Goal: Transaction & Acquisition: Subscribe to service/newsletter

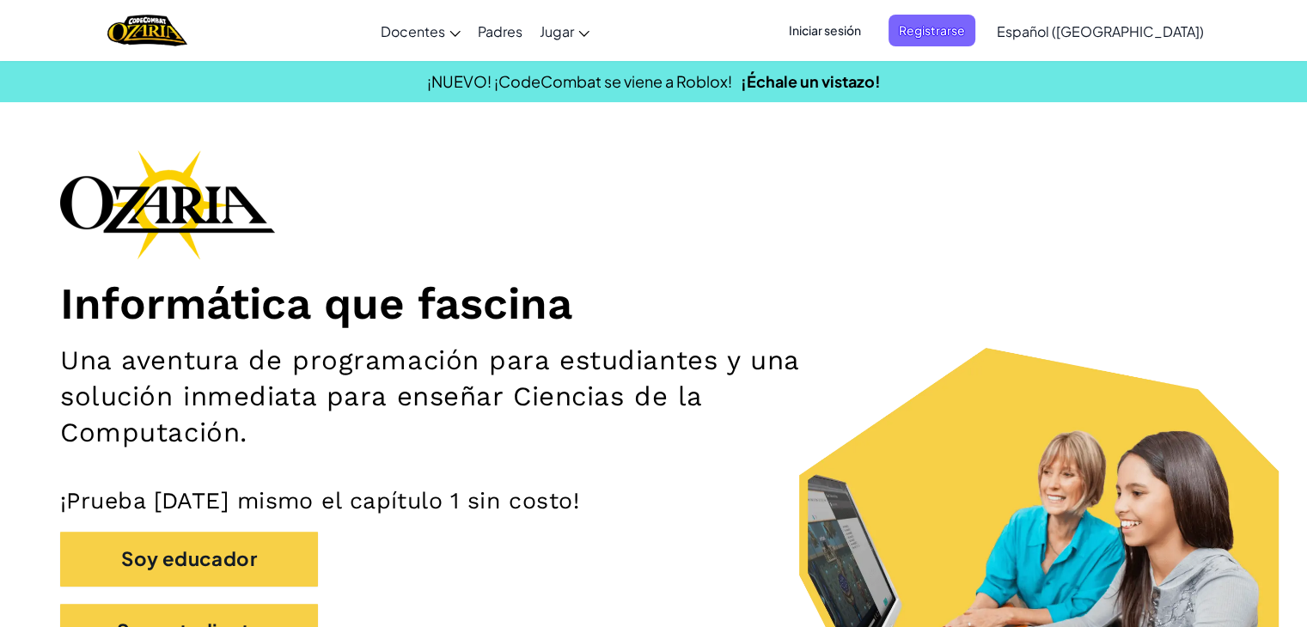
drag, startPoint x: 0, startPoint y: 0, endPoint x: 751, endPoint y: 226, distance: 784.0
click at [822, 170] on div "Informática que fascina Una aventura de programación para estudiantes y una sol…" at bounding box center [653, 412] width 1186 height 526
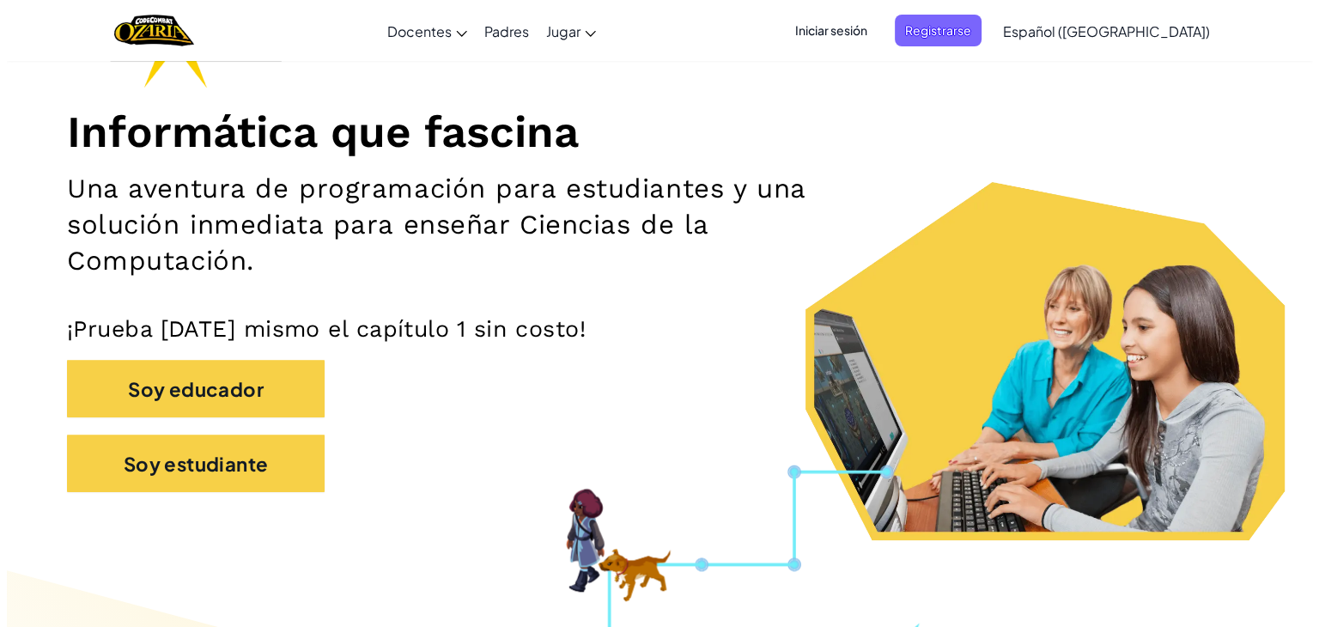
scroll to position [86, 0]
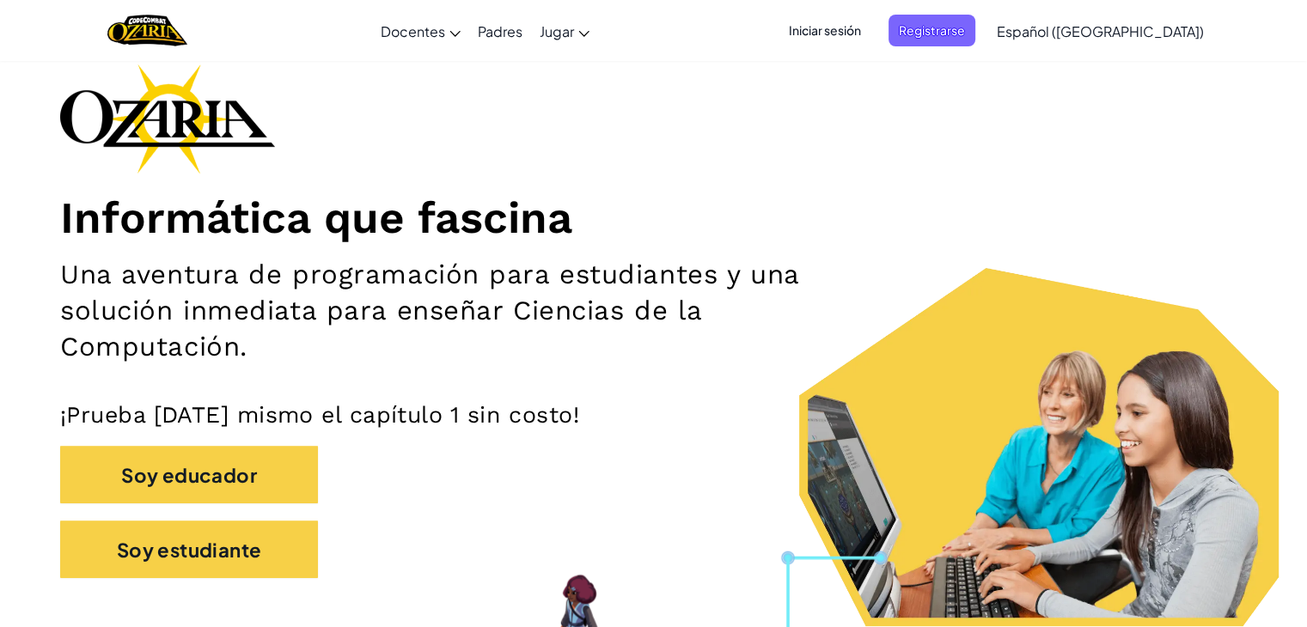
click at [861, 34] on font "Iniciar sesión" at bounding box center [825, 29] width 72 height 15
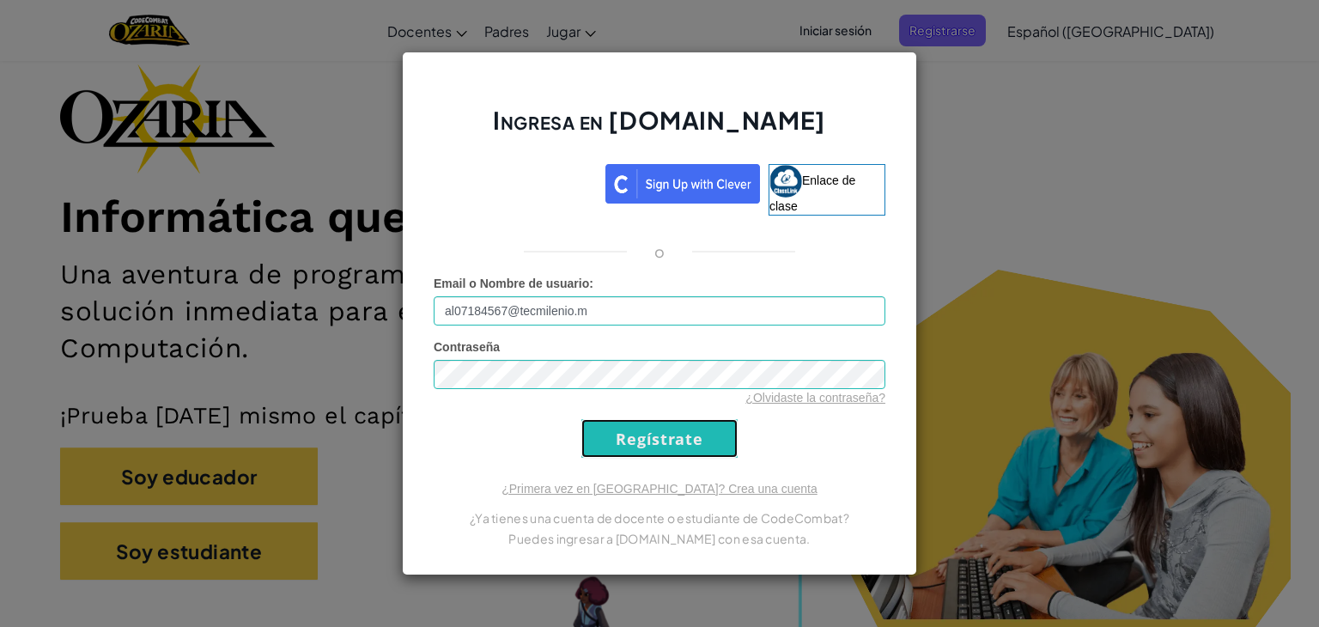
click at [601, 428] on input "Regístrate" at bounding box center [660, 438] width 156 height 39
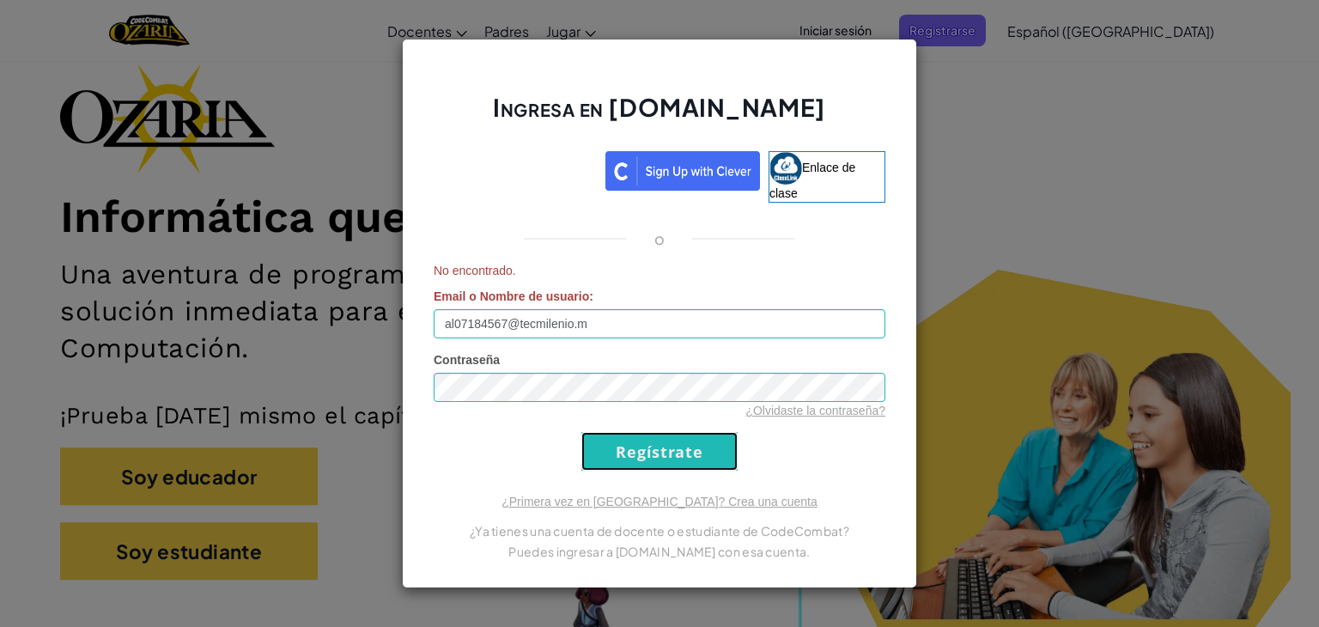
click at [592, 441] on input "Regístrate" at bounding box center [660, 451] width 156 height 39
click at [543, 369] on div "Contraseña ¿Olvidaste la contraseña?" at bounding box center [660, 385] width 452 height 68
type input "[EMAIL_ADDRESS][DOMAIN_NAME]"
click at [604, 435] on input "Regístrate" at bounding box center [660, 451] width 156 height 39
